Goal: Navigation & Orientation: Find specific page/section

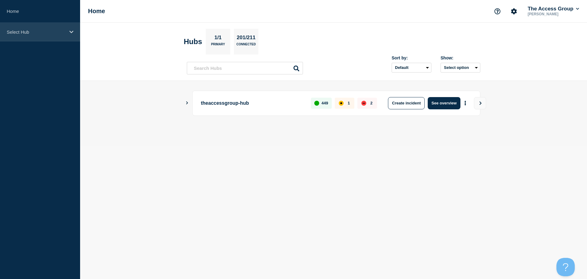
click at [69, 33] on div "Select Hub" at bounding box center [40, 32] width 80 height 19
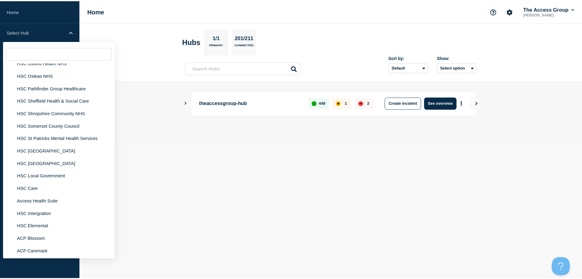
scroll to position [1437, 0]
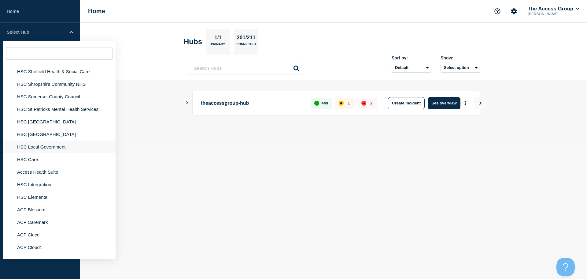
click at [59, 153] on li "HSC Local Government" at bounding box center [59, 159] width 113 height 13
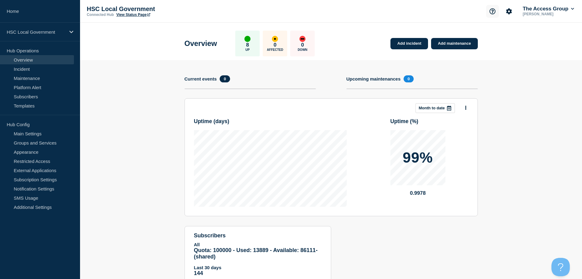
click at [490, 12] on icon "Support" at bounding box center [493, 11] width 6 height 6
click at [507, 13] on icon "Account settings" at bounding box center [510, 11] width 6 height 6
click at [64, 29] on p "HSC Local Government" at bounding box center [36, 31] width 59 height 5
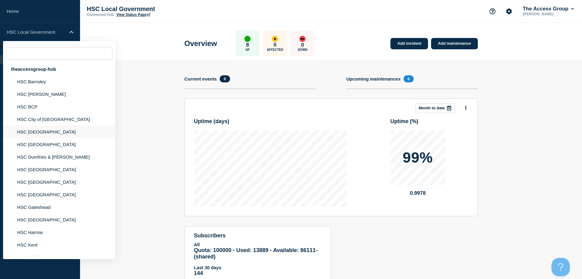
click at [38, 138] on li "HSC [GEOGRAPHIC_DATA]" at bounding box center [59, 144] width 113 height 13
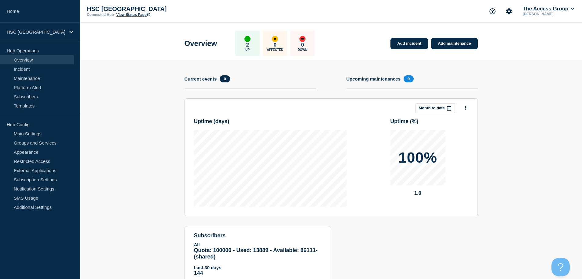
click at [140, 14] on link "View Status Page" at bounding box center [133, 15] width 34 height 4
click at [67, 32] on div "HSC [GEOGRAPHIC_DATA]" at bounding box center [40, 32] width 80 height 19
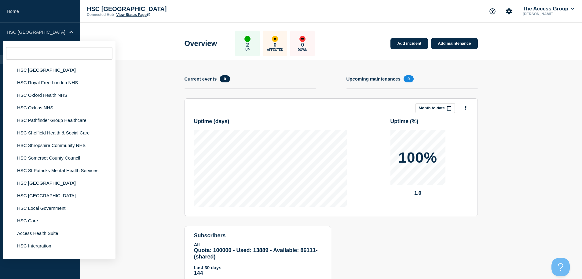
scroll to position [1406, 0]
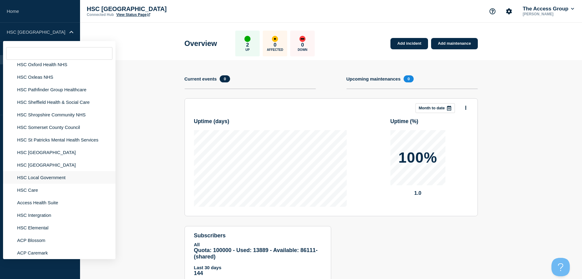
click at [58, 183] on li "HSC Local Government" at bounding box center [59, 189] width 113 height 13
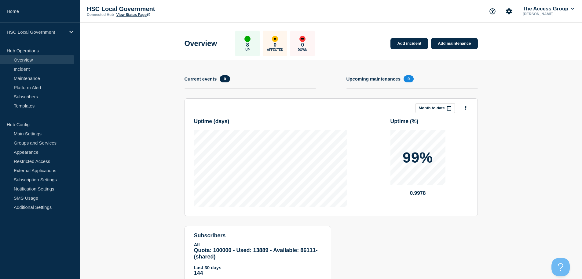
click at [130, 16] on link "View Status Page" at bounding box center [133, 15] width 34 height 4
click at [46, 180] on link "Subscription Settings" at bounding box center [37, 179] width 74 height 9
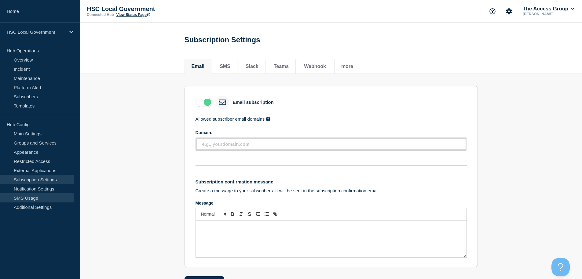
click at [40, 193] on link "SMS Usage" at bounding box center [37, 197] width 74 height 9
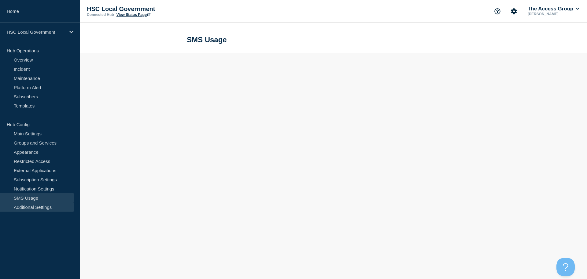
click at [40, 204] on link "Additional Settings" at bounding box center [37, 206] width 74 height 9
click at [37, 208] on link "Additional Settings" at bounding box center [37, 206] width 74 height 9
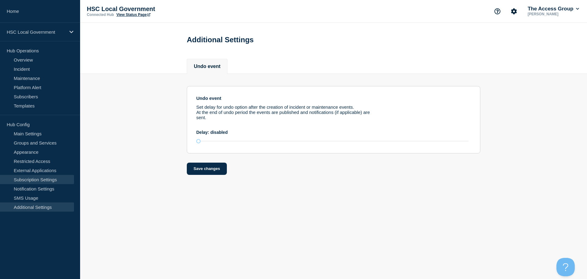
click at [28, 178] on link "Subscription Settings" at bounding box center [37, 179] width 74 height 9
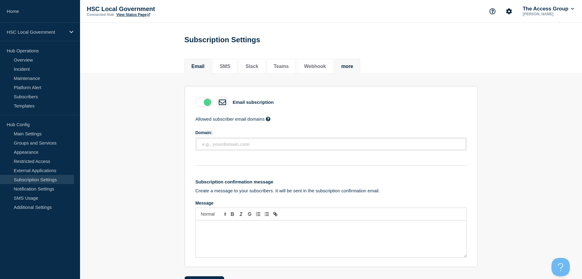
click at [353, 69] on button "more" at bounding box center [348, 67] width 12 height 6
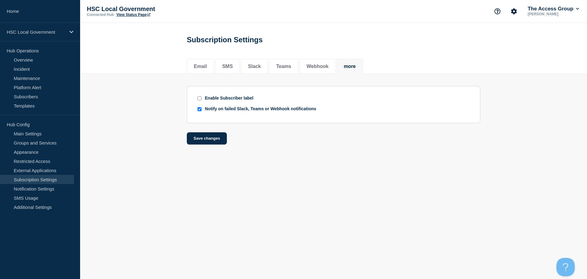
click at [239, 194] on body "Home HSC Local Government Hub Operations Overview Incident Maintenance Platform…" at bounding box center [293, 139] width 587 height 279
click at [32, 69] on link "Incident" at bounding box center [37, 68] width 74 height 9
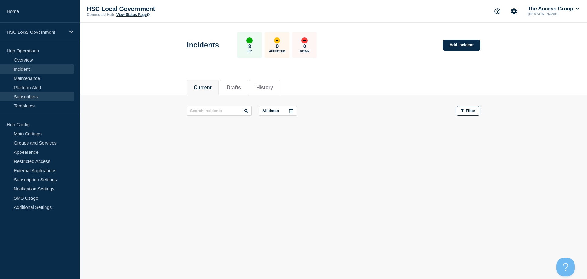
click at [20, 93] on link "Subscribers" at bounding box center [37, 96] width 74 height 9
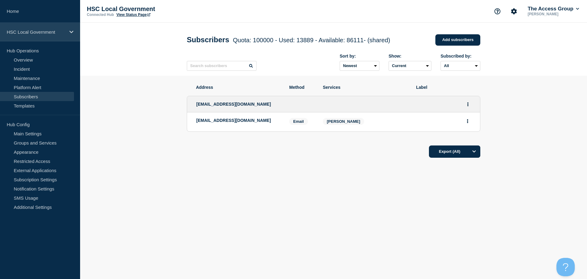
click at [69, 31] on icon at bounding box center [71, 32] width 4 height 5
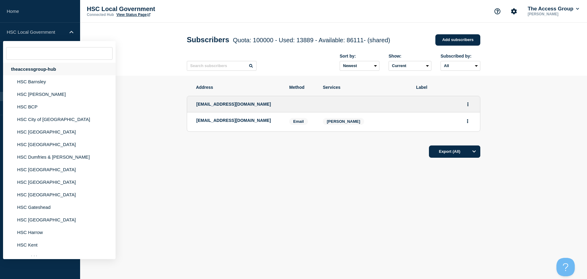
click at [58, 69] on div "theaccessgroup-hub" at bounding box center [59, 69] width 113 height 13
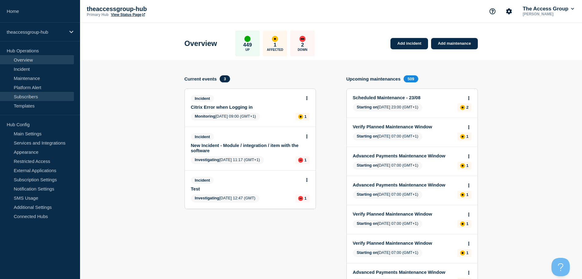
click at [35, 97] on link "Subscribers" at bounding box center [37, 96] width 74 height 9
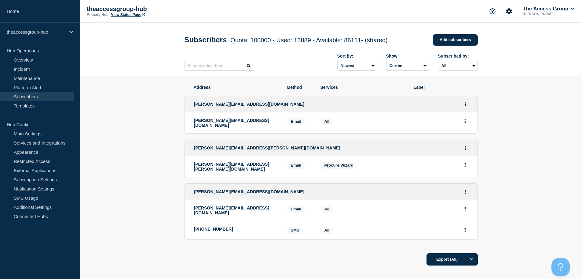
click at [52, 97] on link "Subscribers" at bounding box center [37, 96] width 74 height 9
click at [34, 98] on link "Subscribers" at bounding box center [37, 96] width 74 height 9
click at [56, 98] on link "Subscribers" at bounding box center [37, 96] width 74 height 9
click at [217, 66] on input "text" at bounding box center [220, 66] width 70 height 10
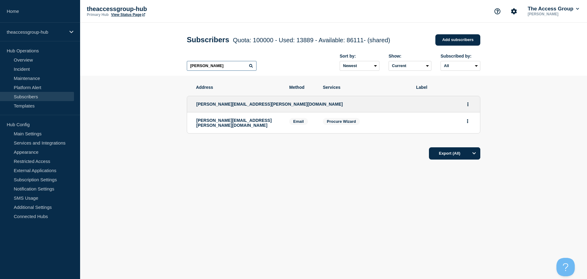
type input "[PERSON_NAME]"
click at [54, 30] on p "theaccessgroup-hub" at bounding box center [36, 31] width 59 height 5
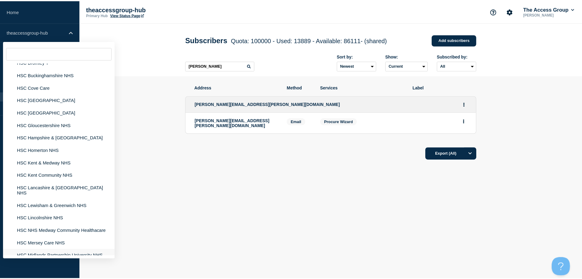
scroll to position [1192, 0]
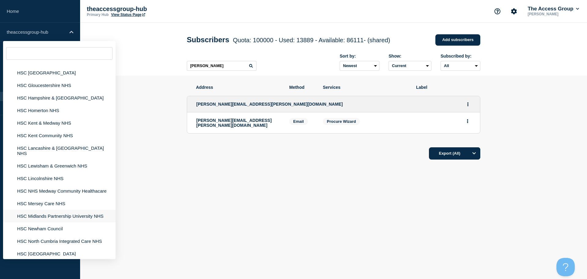
click at [49, 222] on li "HSC Midlands Partnership University NHS" at bounding box center [59, 228] width 113 height 13
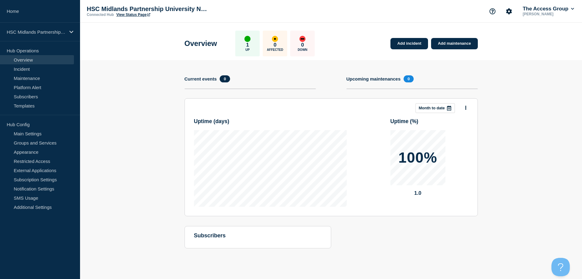
click at [136, 16] on link "View Status Page" at bounding box center [133, 15] width 34 height 4
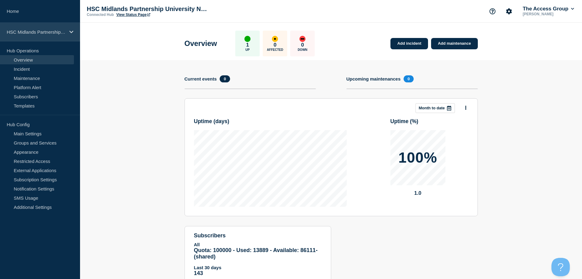
click at [55, 34] on p "HSC Midlands Partnership University NHS" at bounding box center [36, 31] width 59 height 5
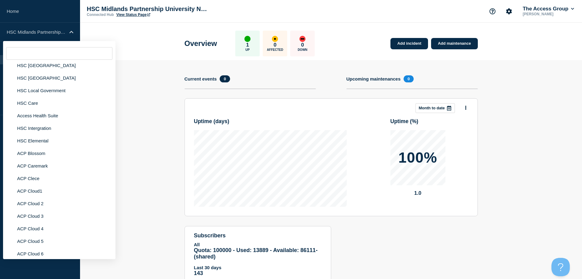
scroll to position [1559, 0]
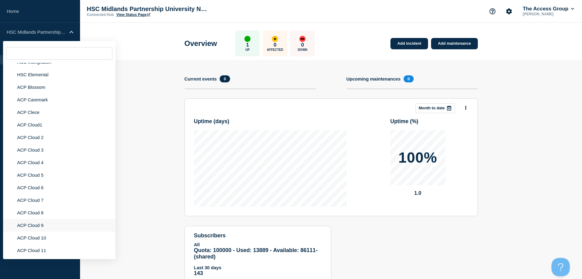
click at [39, 231] on li "ACP Cloud 9" at bounding box center [59, 237] width 113 height 13
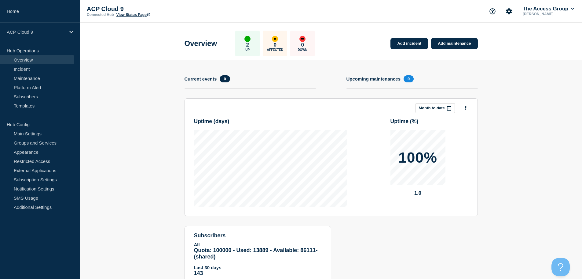
click at [130, 13] on link "View Status Page" at bounding box center [133, 15] width 34 height 4
click at [46, 31] on p "ACP Cloud 9" at bounding box center [36, 31] width 59 height 5
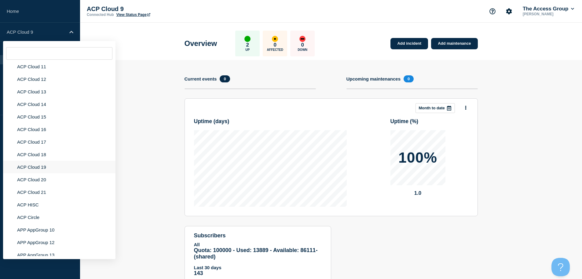
scroll to position [1957, 0]
click at [41, 222] on li "App AppGroup 28" at bounding box center [59, 228] width 113 height 13
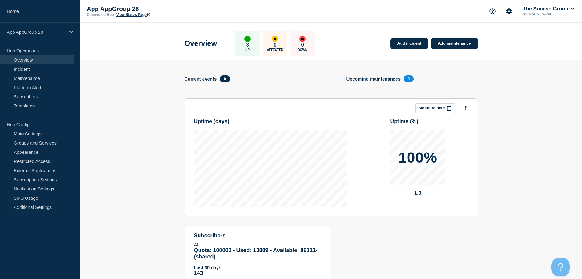
click at [142, 16] on link "View Status Page" at bounding box center [133, 15] width 34 height 4
